Goal: Task Accomplishment & Management: Manage account settings

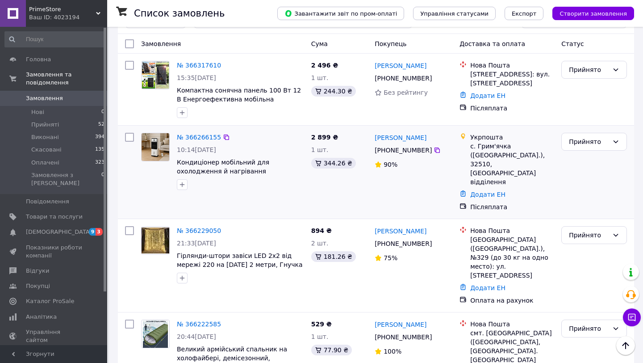
scroll to position [79, 0]
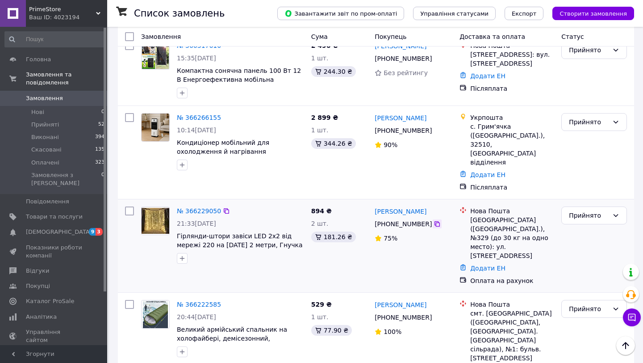
click at [434, 220] on icon at bounding box center [437, 223] width 7 height 7
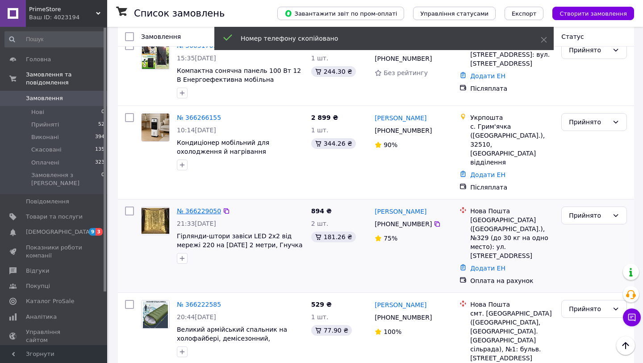
click at [196, 207] on link "№ 366229050" at bounding box center [199, 210] width 44 height 7
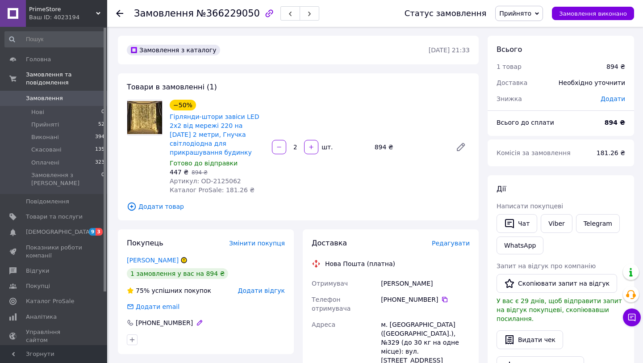
drag, startPoint x: 196, startPoint y: 310, endPoint x: 128, endPoint y: 312, distance: 67.9
click at [128, 318] on div "[PHONE_NUMBER]" at bounding box center [206, 322] width 158 height 9
copy div "[PHONE_NUMBER]"
drag, startPoint x: 240, startPoint y: 172, endPoint x: 210, endPoint y: 172, distance: 30.4
click at [210, 176] on div "Артикул: OD-2125062" at bounding box center [217, 180] width 95 height 9
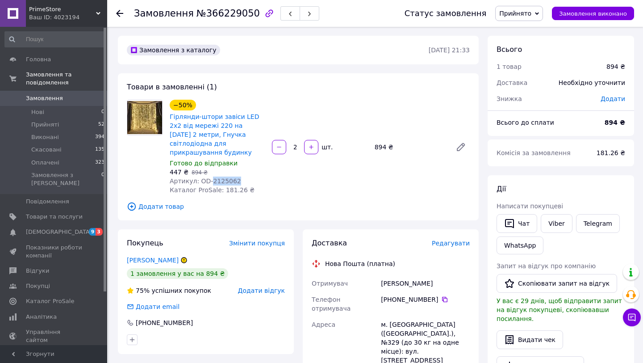
copy span "2125062"
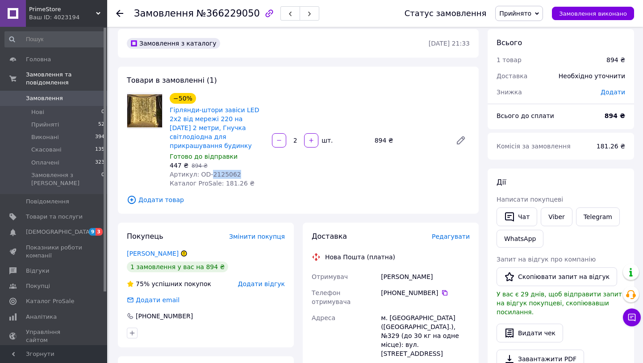
scroll to position [7, 0]
drag, startPoint x: 191, startPoint y: 305, endPoint x: 137, endPoint y: 305, distance: 53.6
click at [137, 311] on div "[PHONE_NUMBER]" at bounding box center [164, 315] width 59 height 9
copy div "[PHONE_NUMBER]"
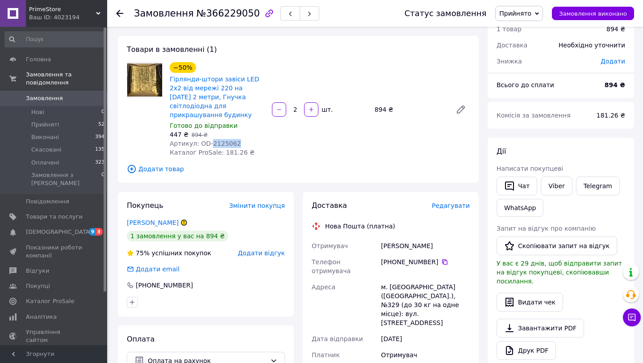
scroll to position [38, 0]
click at [117, 13] on use at bounding box center [119, 13] width 7 height 7
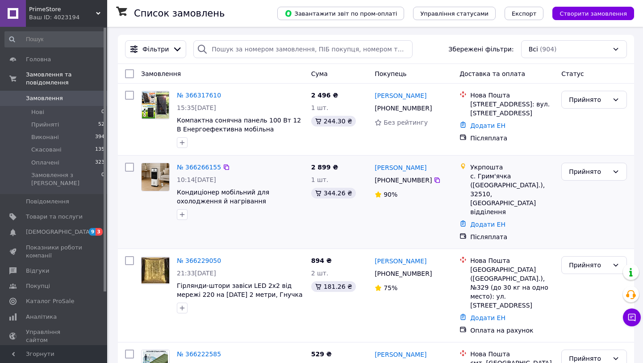
scroll to position [30, 0]
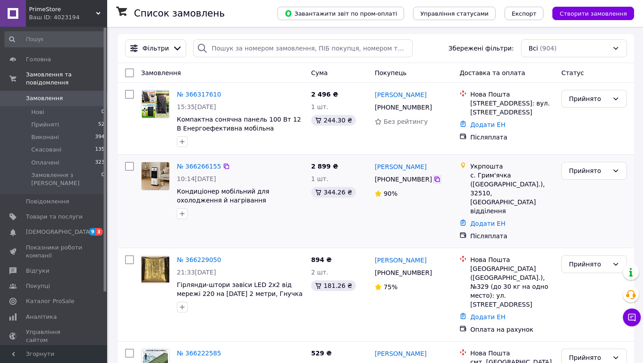
click at [436, 178] on icon at bounding box center [437, 178] width 5 height 5
click at [211, 163] on link "№ 366266155" at bounding box center [199, 166] width 44 height 7
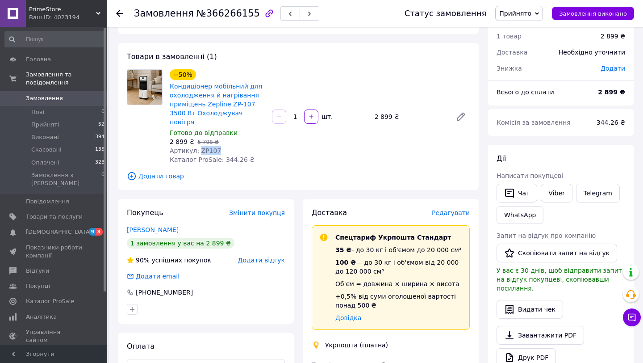
drag, startPoint x: 217, startPoint y: 138, endPoint x: 197, endPoint y: 139, distance: 19.3
click at [197, 146] on div "Артикул: ZP107" at bounding box center [217, 150] width 95 height 9
copy span "ZP107"
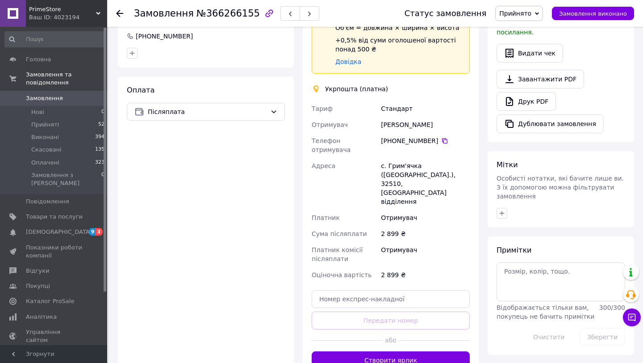
scroll to position [287, 0]
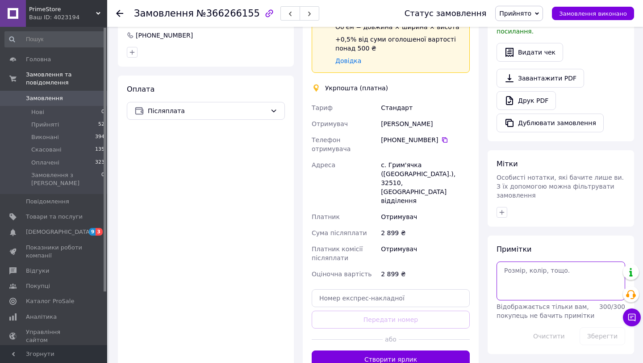
click at [511, 261] on textarea at bounding box center [561, 280] width 129 height 38
type textarea "[PERSON_NAME]"
click at [602, 327] on button "Зберегти" at bounding box center [603, 336] width 46 height 18
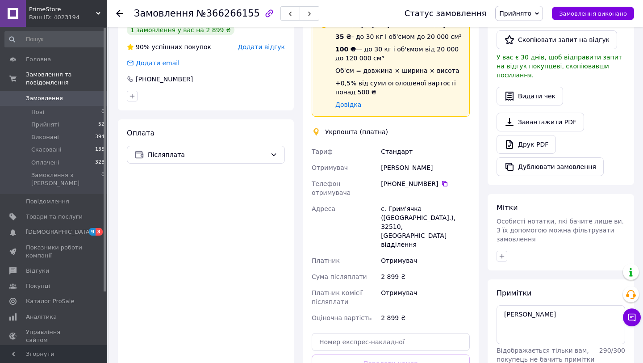
scroll to position [245, 0]
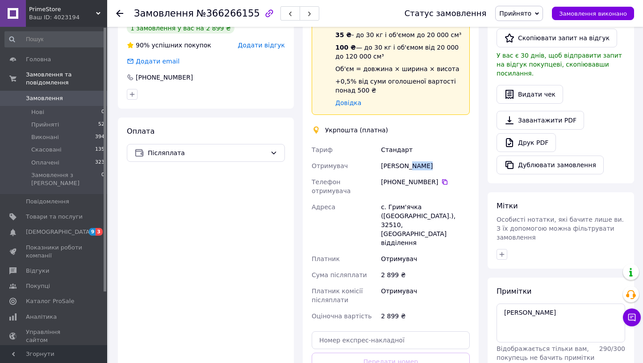
drag, startPoint x: 428, startPoint y: 156, endPoint x: 406, endPoint y: 158, distance: 22.4
click at [406, 158] on div "[PERSON_NAME]" at bounding box center [425, 166] width 92 height 16
drag, startPoint x: 401, startPoint y: 157, endPoint x: 375, endPoint y: 157, distance: 25.9
click at [375, 157] on div "[PERSON_NAME] Отримувач [PERSON_NAME] Телефон отримувача [PHONE_NUMBER]   Адрес…" at bounding box center [391, 233] width 162 height 182
copy div "Отримувач [PERSON_NAME]"
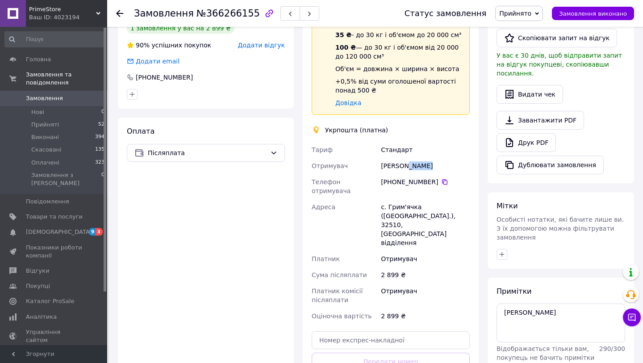
drag, startPoint x: 432, startPoint y: 158, endPoint x: 404, endPoint y: 158, distance: 28.1
click at [404, 158] on div "[PERSON_NAME]" at bounding box center [425, 166] width 92 height 16
copy div "Яремус"
drag, startPoint x: 437, startPoint y: 172, endPoint x: 382, endPoint y: 173, distance: 54.5
click at [382, 177] on div "[PHONE_NUMBER]" at bounding box center [425, 181] width 89 height 9
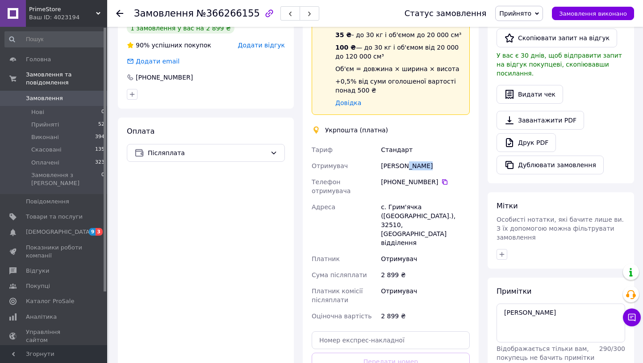
copy div "[PHONE_NUMBER]"
drag, startPoint x: 418, startPoint y: 191, endPoint x: 388, endPoint y: 190, distance: 30.0
click at [388, 199] on div "с. Грим'ячка ([GEOGRAPHIC_DATA].), 32510, [GEOGRAPHIC_DATA] відділення" at bounding box center [425, 225] width 92 height 52
copy div "Грим'ячка"
drag, startPoint x: 417, startPoint y: 197, endPoint x: 401, endPoint y: 197, distance: 16.5
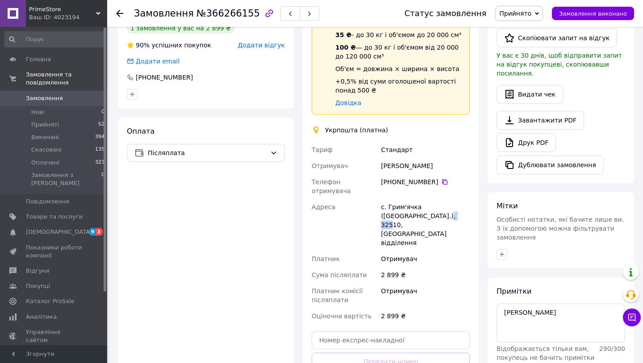
click at [401, 199] on div "с. Грим'ячка ([GEOGRAPHIC_DATA].), 32510, [GEOGRAPHIC_DATA] відділення" at bounding box center [425, 225] width 92 height 52
copy div "32510"
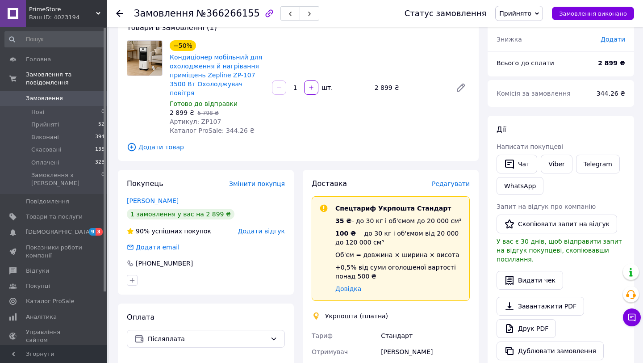
scroll to position [0, 0]
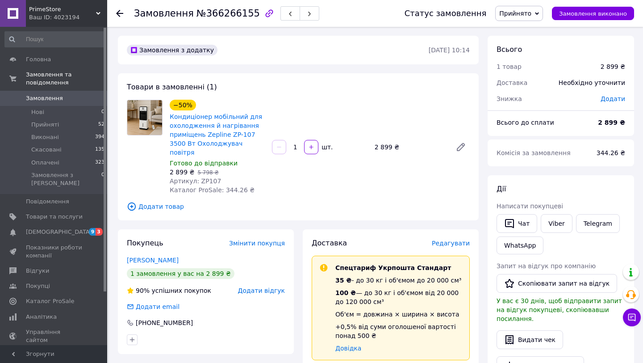
click at [122, 13] on use at bounding box center [119, 13] width 7 height 7
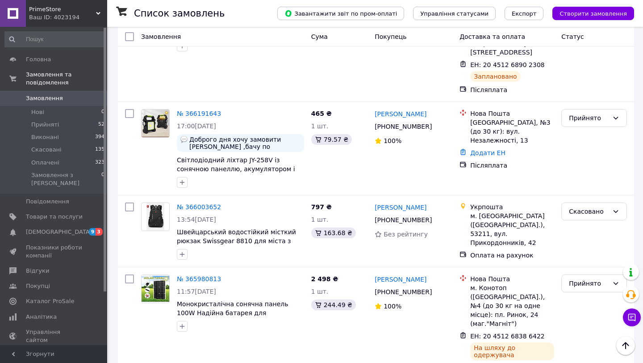
scroll to position [381, 0]
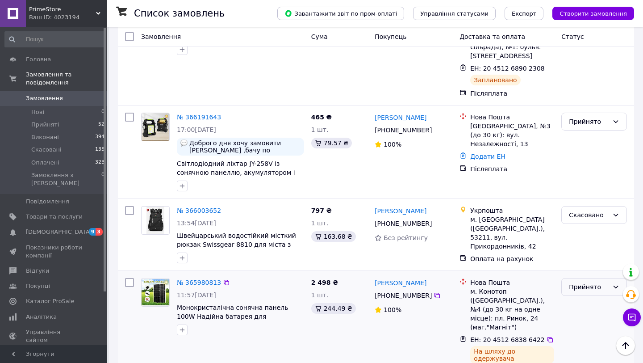
click at [595, 282] on div "Прийнято" at bounding box center [589, 287] width 40 height 10
click at [585, 249] on li "Виконано" at bounding box center [594, 253] width 65 height 16
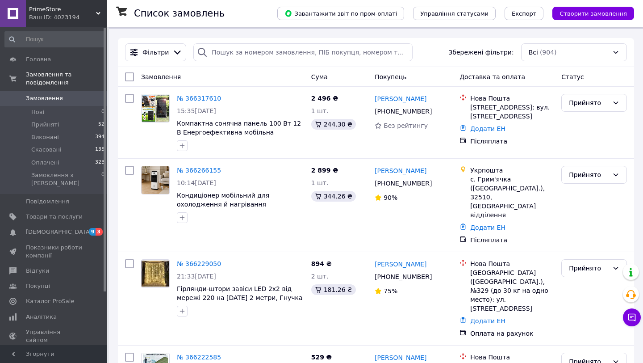
scroll to position [29, 0]
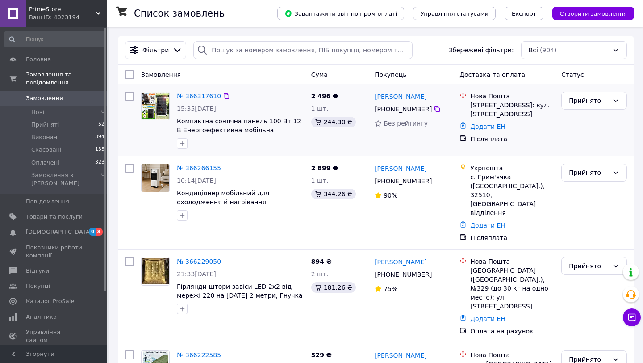
click at [205, 93] on link "№ 366317610" at bounding box center [199, 95] width 44 height 7
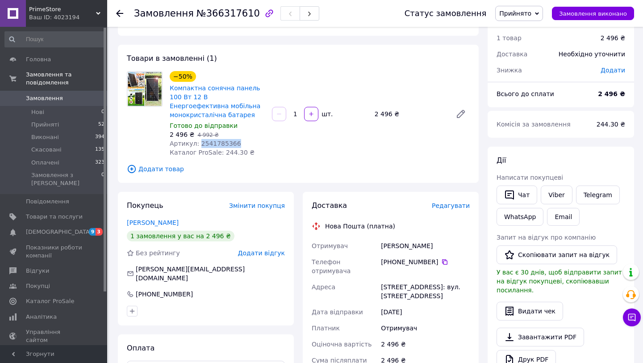
drag, startPoint x: 241, startPoint y: 144, endPoint x: 199, endPoint y: 146, distance: 41.6
click at [199, 146] on div "Артикул: 2541785366" at bounding box center [217, 143] width 95 height 9
copy span "2541785366"
drag, startPoint x: 436, startPoint y: 262, endPoint x: 382, endPoint y: 262, distance: 54.0
click at [382, 262] on div "[PHONE_NUMBER]" at bounding box center [425, 261] width 89 height 9
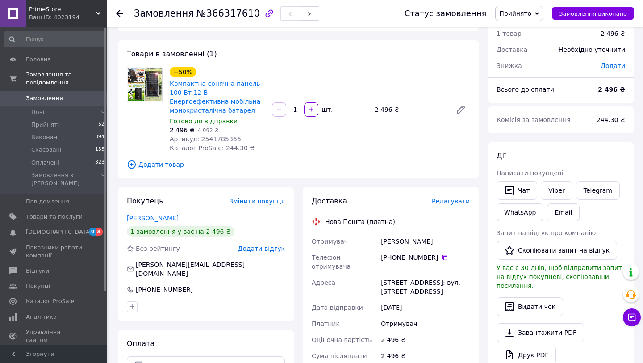
scroll to position [31, 0]
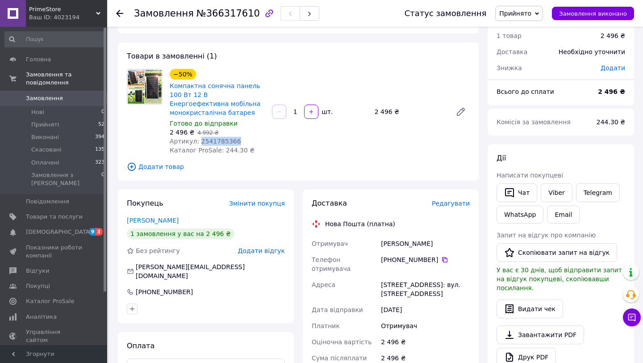
drag, startPoint x: 237, startPoint y: 139, endPoint x: 199, endPoint y: 140, distance: 38.4
click at [199, 140] on div "Артикул: 2541785366" at bounding box center [217, 141] width 95 height 9
drag, startPoint x: 430, startPoint y: 243, endPoint x: 357, endPoint y: 244, distance: 73.2
click at [357, 244] on div "Отримувач [PERSON_NAME] Телефон отримувача [PHONE_NUMBER]   [PERSON_NAME][GEOGR…" at bounding box center [391, 325] width 162 height 180
drag, startPoint x: 438, startPoint y: 259, endPoint x: 397, endPoint y: 257, distance: 41.2
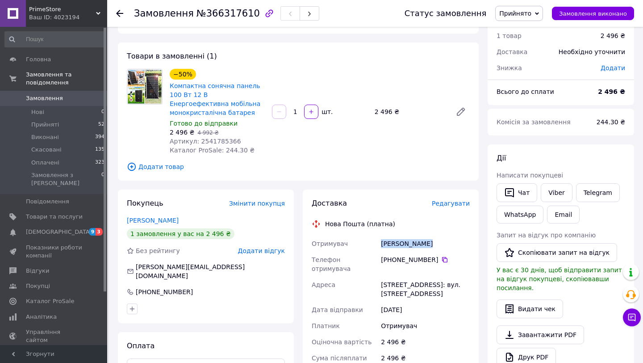
click at [397, 257] on div "[PHONE_NUMBER]" at bounding box center [425, 259] width 89 height 9
click at [402, 259] on div "[PHONE_NUMBER]" at bounding box center [425, 259] width 89 height 9
drag, startPoint x: 398, startPoint y: 259, endPoint x: 436, endPoint y: 260, distance: 38.4
click at [436, 260] on div "[PHONE_NUMBER]" at bounding box center [425, 259] width 89 height 9
drag, startPoint x: 406, startPoint y: 276, endPoint x: 370, endPoint y: 276, distance: 35.3
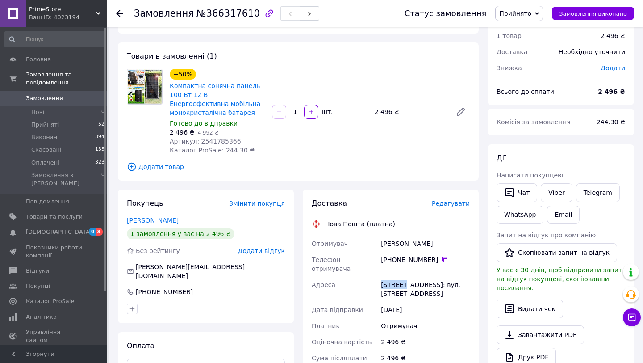
click at [370, 276] on div "Отримувач [PERSON_NAME] Телефон отримувача [PHONE_NUMBER]   [PERSON_NAME][GEOGR…" at bounding box center [391, 325] width 162 height 180
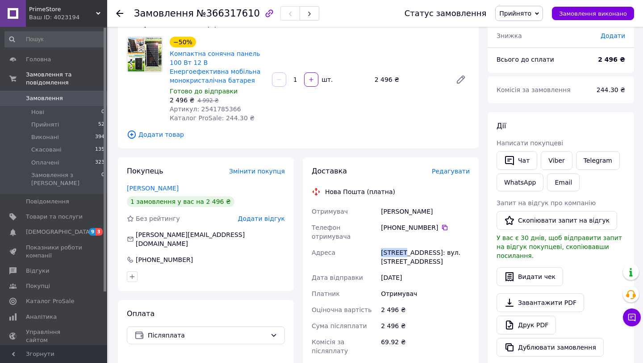
scroll to position [67, 0]
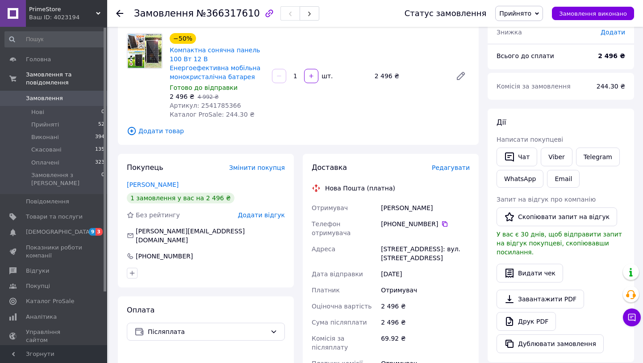
click at [114, 6] on div "Замовлення №366317610 Статус замовлення Прийнято Виконано Скасовано Оплачено За…" at bounding box center [375, 13] width 536 height 27
click at [121, 14] on icon at bounding box center [119, 13] width 7 height 7
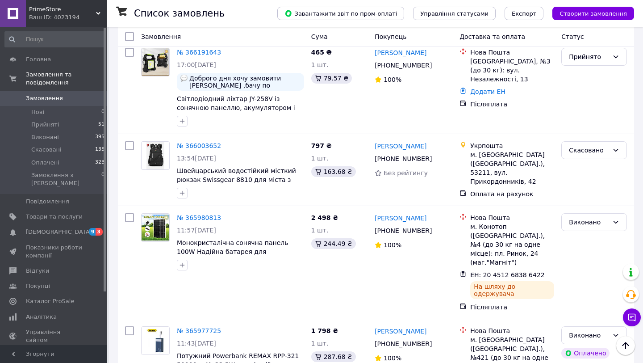
scroll to position [447, 0]
